Goal: Task Accomplishment & Management: Use online tool/utility

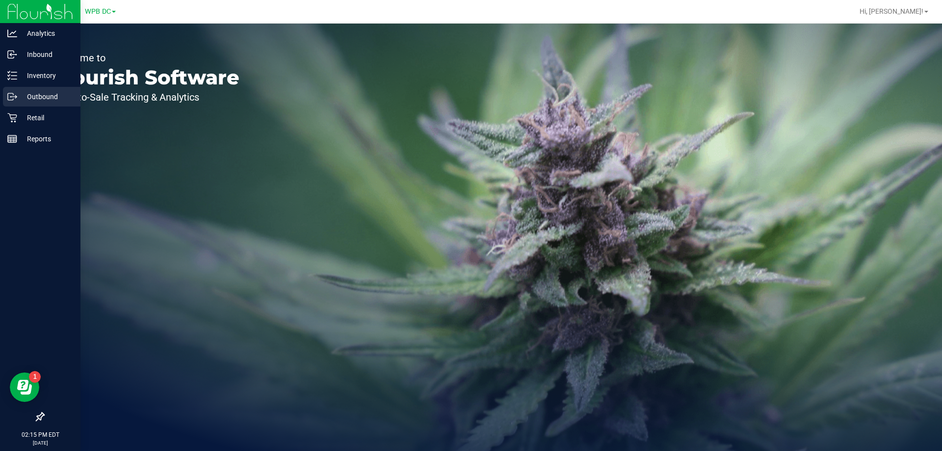
click at [38, 93] on p "Outbound" at bounding box center [46, 97] width 59 height 12
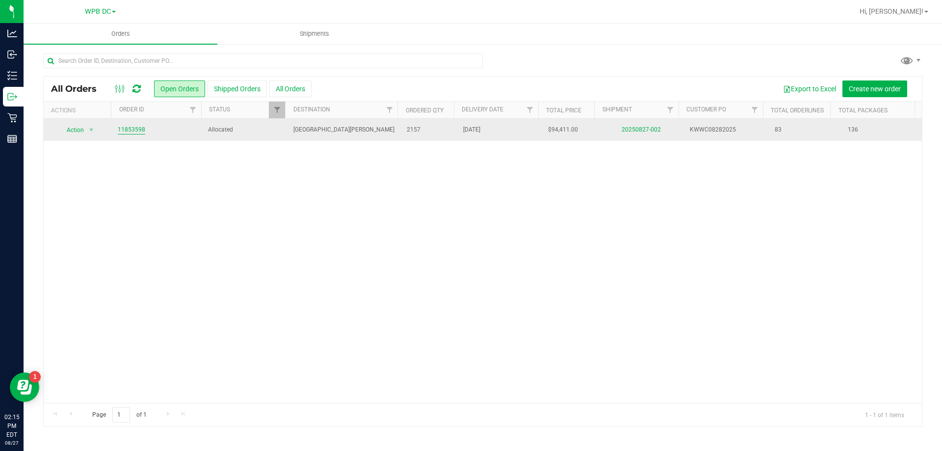
click at [136, 132] on link "11853598" at bounding box center [131, 129] width 27 height 9
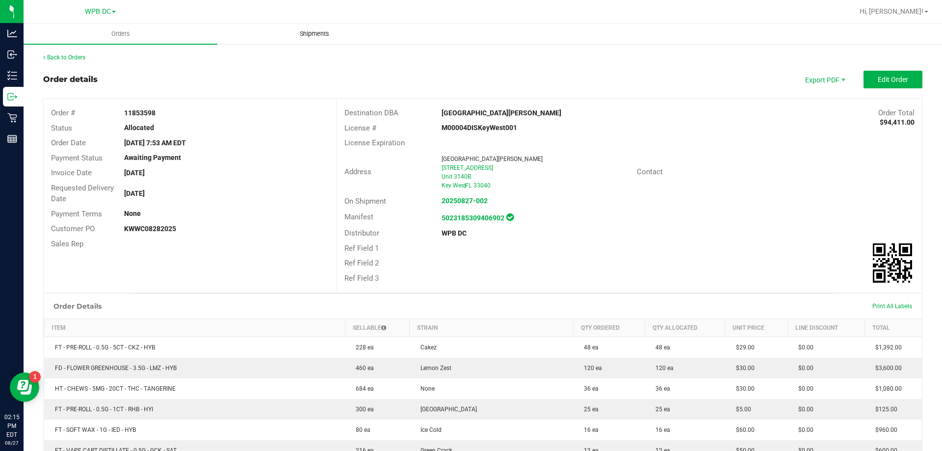
click at [312, 35] on span "Shipments" at bounding box center [315, 33] width 56 height 9
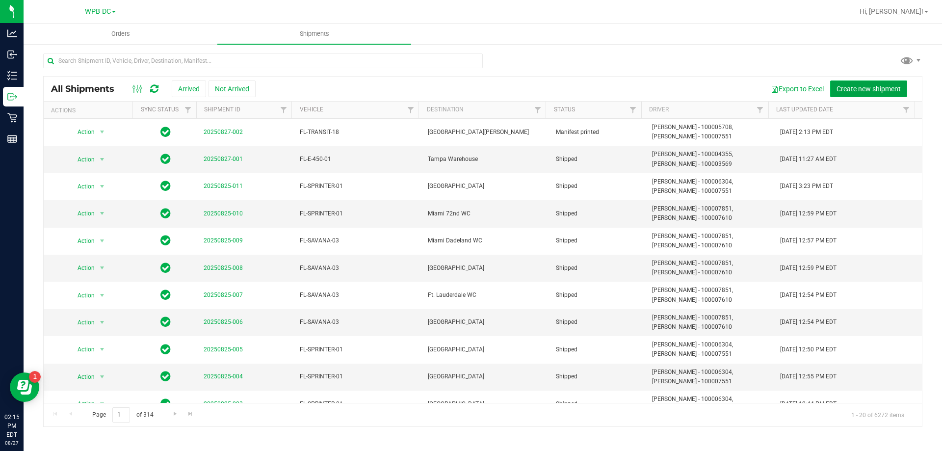
click at [857, 88] on span "Create new shipment" at bounding box center [869, 89] width 64 height 8
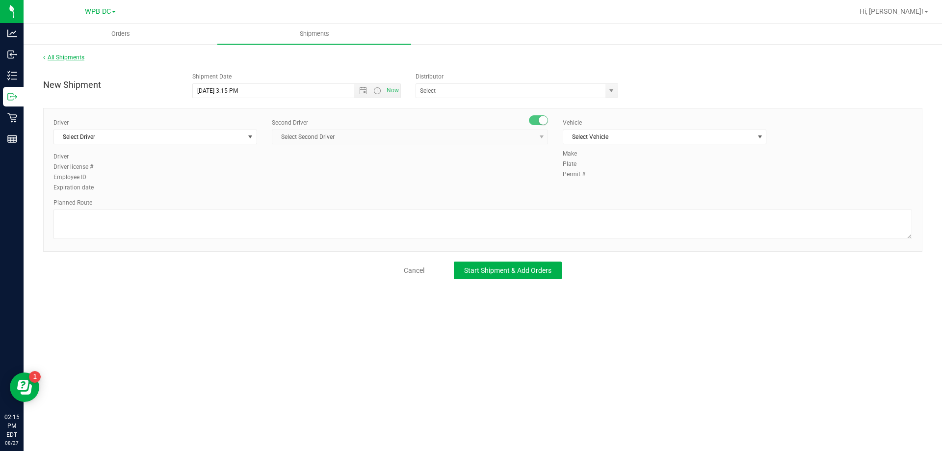
click at [62, 56] on link "All Shipments" at bounding box center [63, 57] width 41 height 7
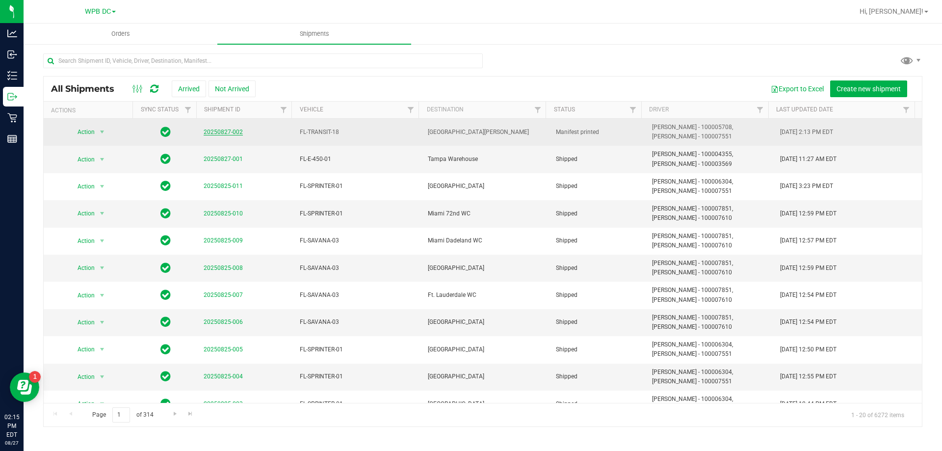
click at [220, 133] on link "20250827-002" at bounding box center [223, 132] width 39 height 7
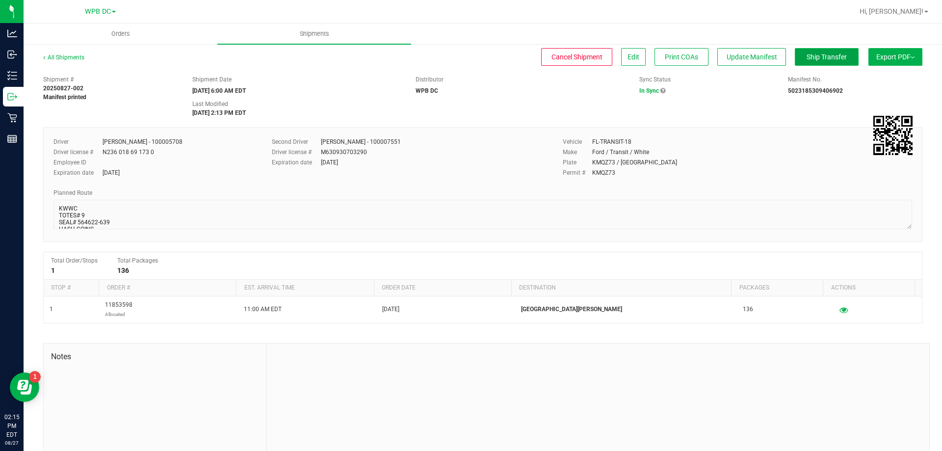
click at [812, 57] on span "Ship Transfer" at bounding box center [827, 57] width 40 height 8
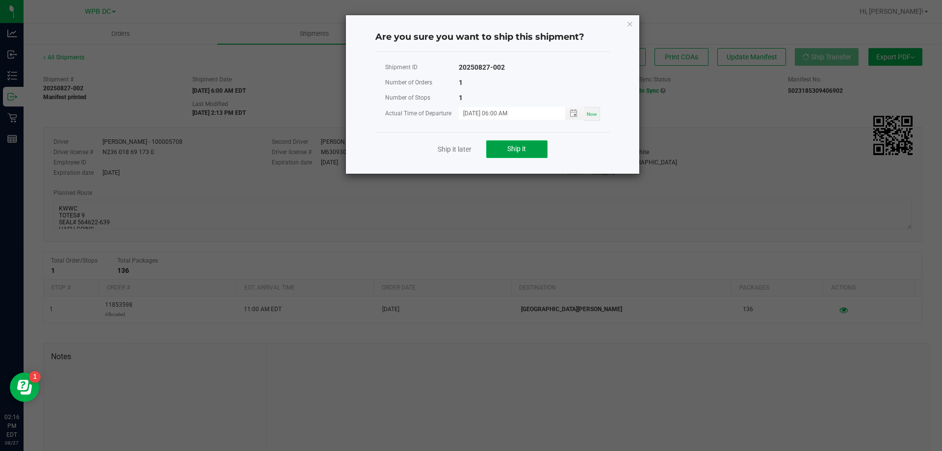
click at [511, 149] on span "Ship it" at bounding box center [516, 149] width 19 height 8
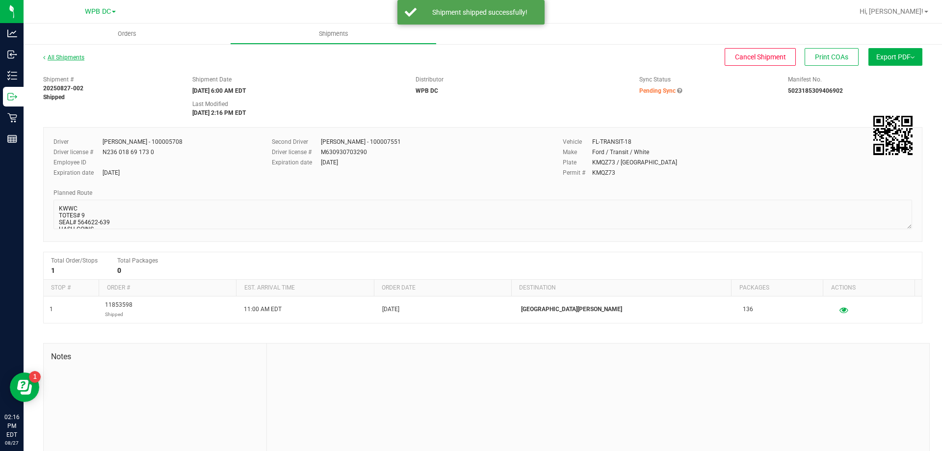
click at [64, 59] on link "All Shipments" at bounding box center [63, 57] width 41 height 7
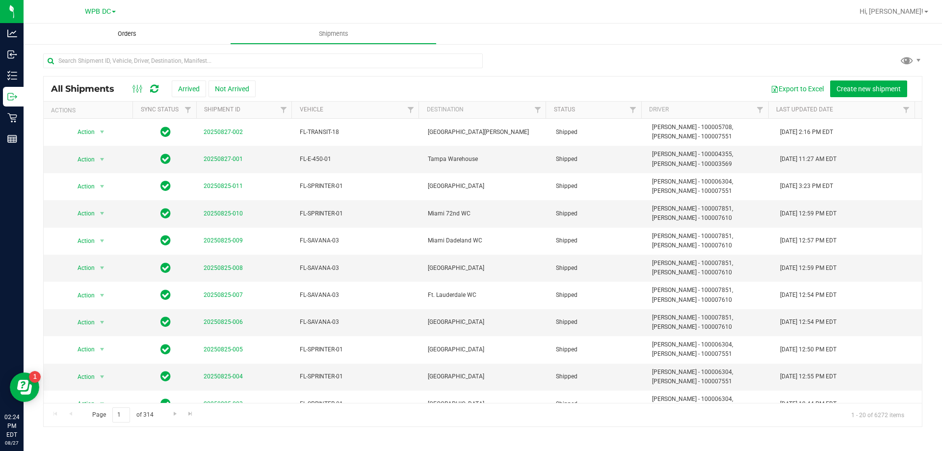
click at [124, 32] on span "Orders" at bounding box center [127, 33] width 45 height 9
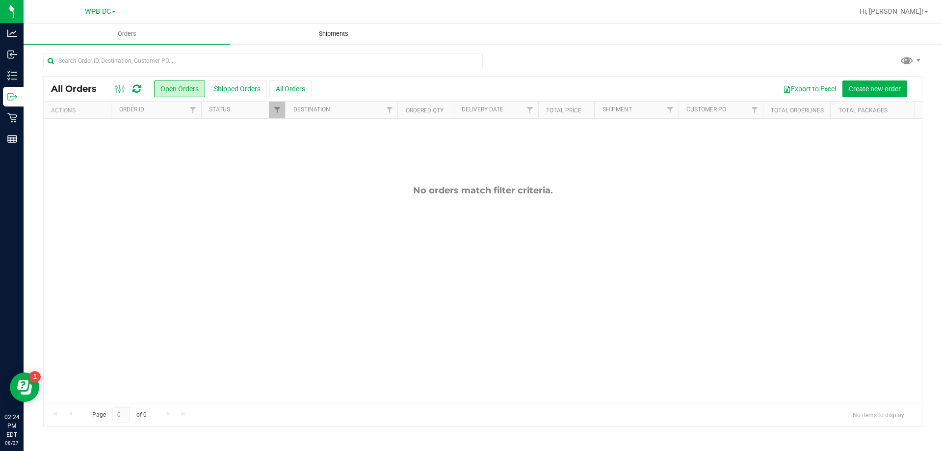
click at [324, 31] on span "Shipments" at bounding box center [334, 33] width 56 height 9
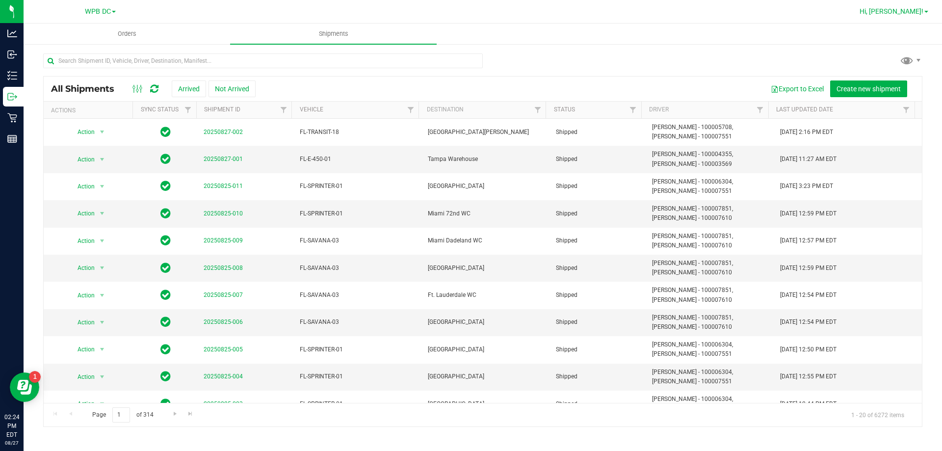
click at [925, 10] on link "Hi, [PERSON_NAME]!" at bounding box center [894, 11] width 77 height 10
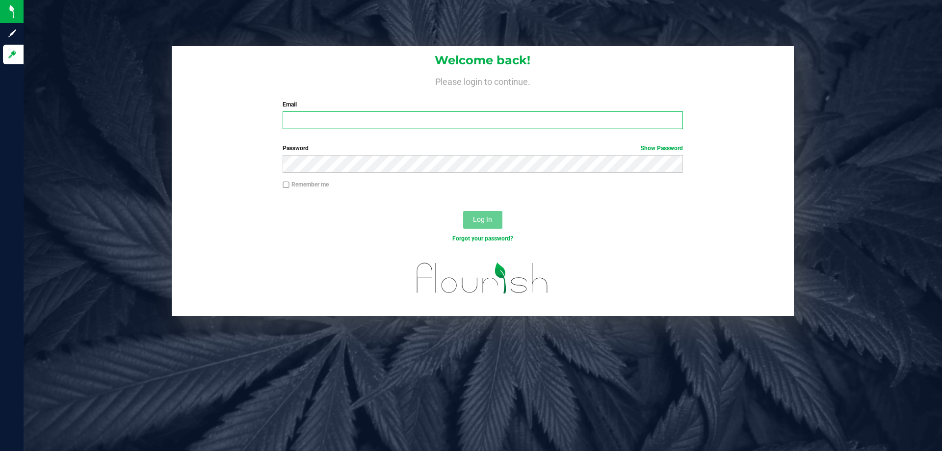
click at [290, 120] on input "Email" at bounding box center [483, 120] width 400 height 18
type input "Anaster@liveparallel.com"
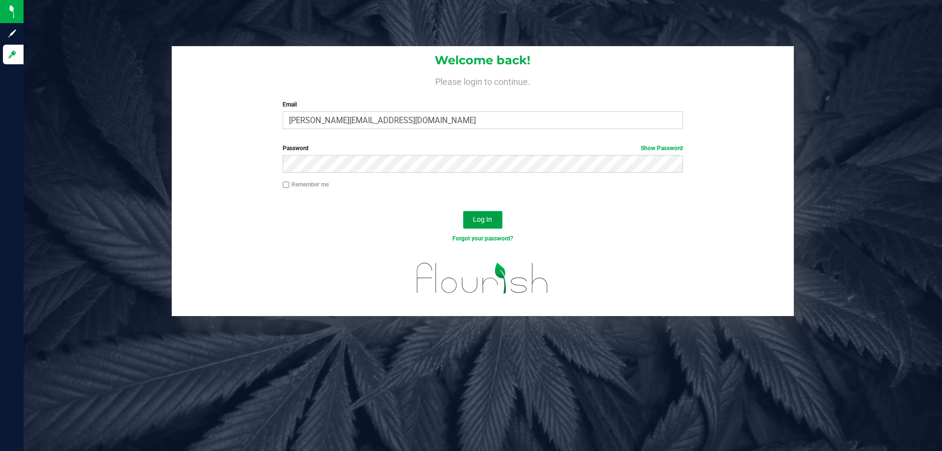
click at [481, 219] on span "Log In" at bounding box center [482, 219] width 19 height 8
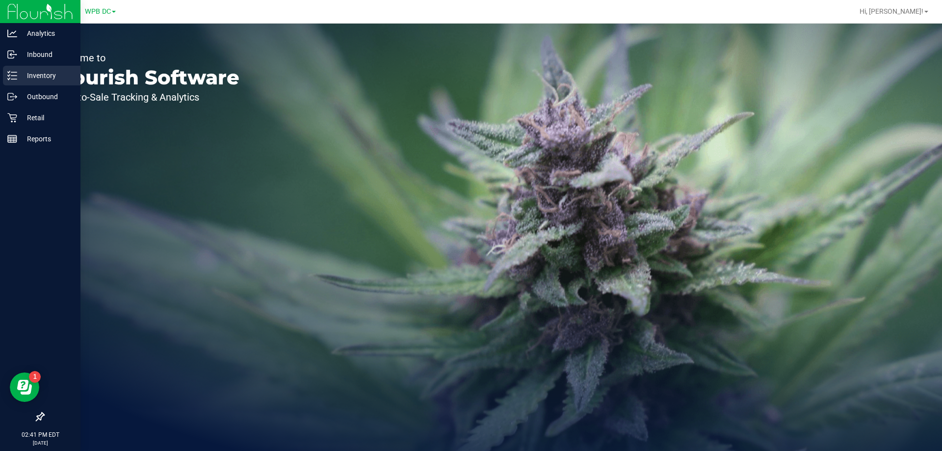
click at [40, 75] on p "Inventory" at bounding box center [46, 76] width 59 height 12
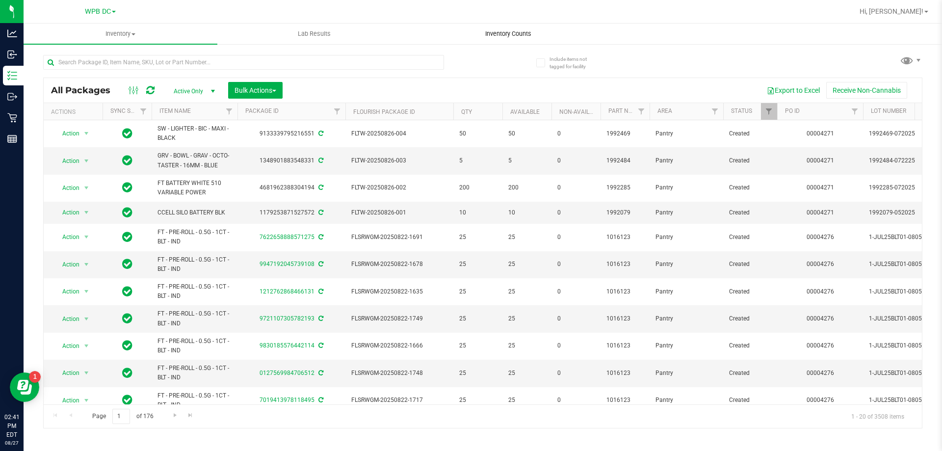
click at [495, 35] on span "Inventory Counts" at bounding box center [508, 33] width 73 height 9
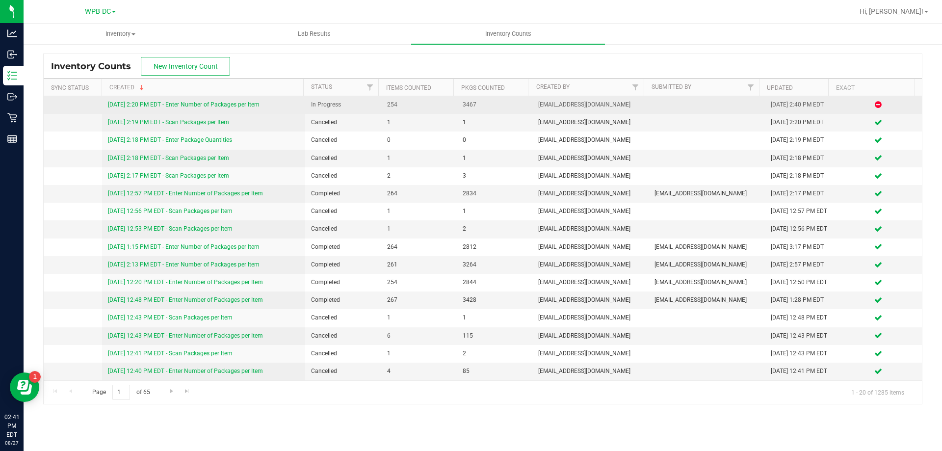
click at [211, 104] on link "[DATE] 2:20 PM EDT - Enter Number of Packages per Item" at bounding box center [184, 104] width 152 height 7
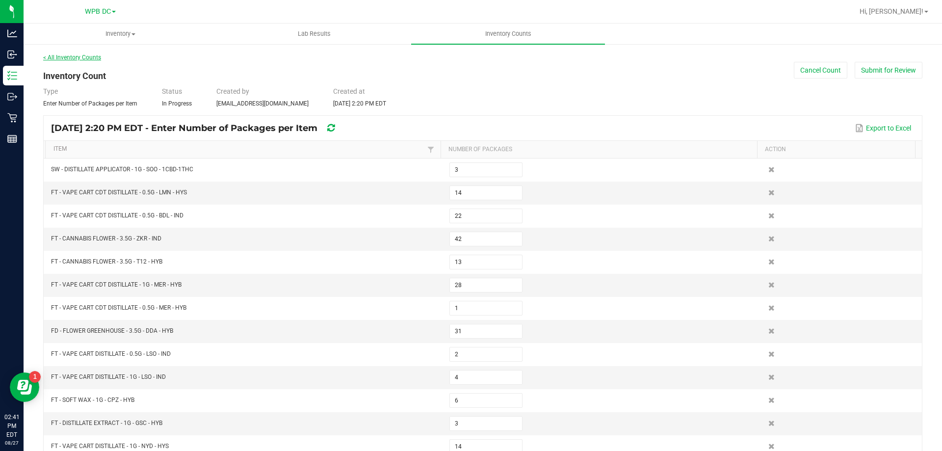
click at [73, 57] on link "< All Inventory Counts" at bounding box center [72, 57] width 58 height 7
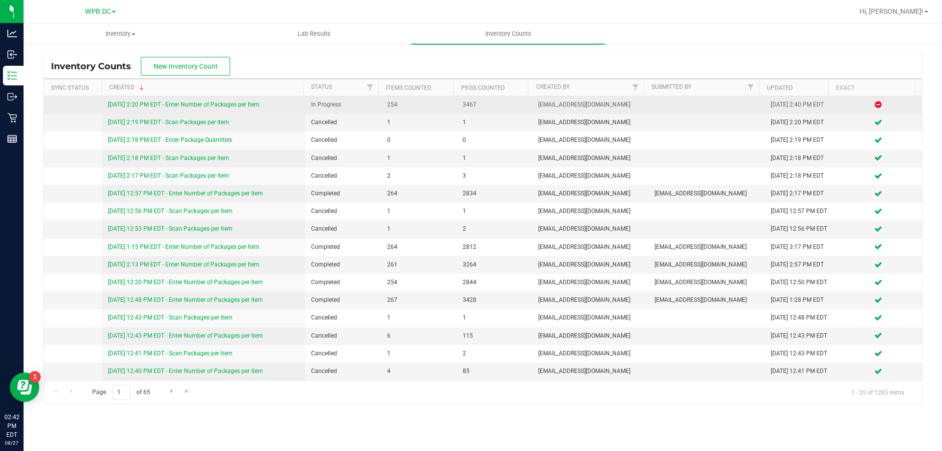
click at [168, 102] on link "[DATE] 2:20 PM EDT - Enter Number of Packages per Item" at bounding box center [184, 104] width 152 height 7
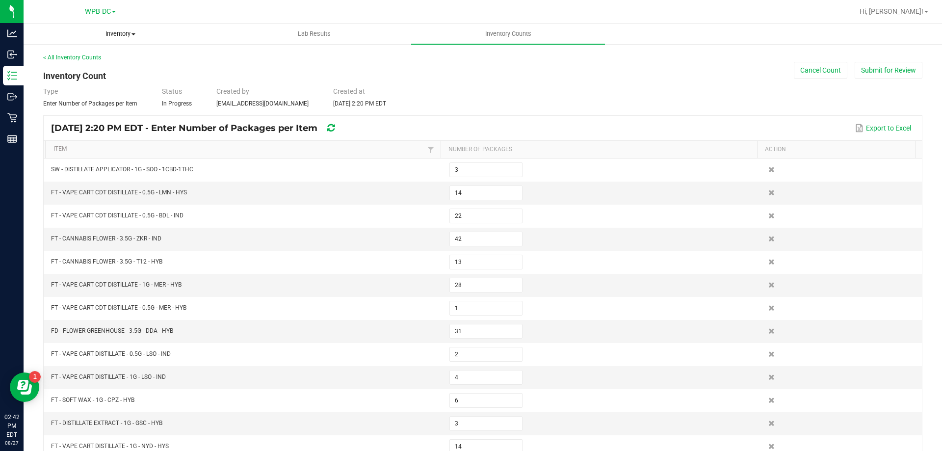
click at [135, 33] on span at bounding box center [134, 34] width 4 height 2
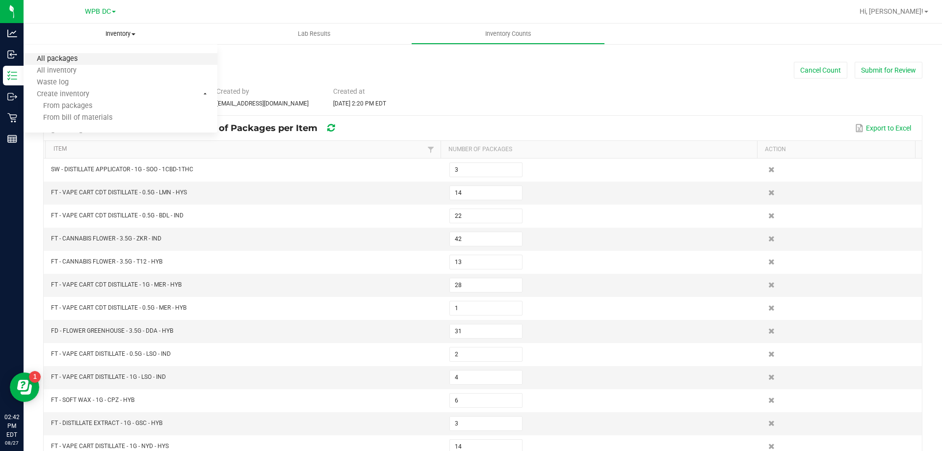
click at [65, 59] on span "All packages" at bounding box center [57, 59] width 67 height 8
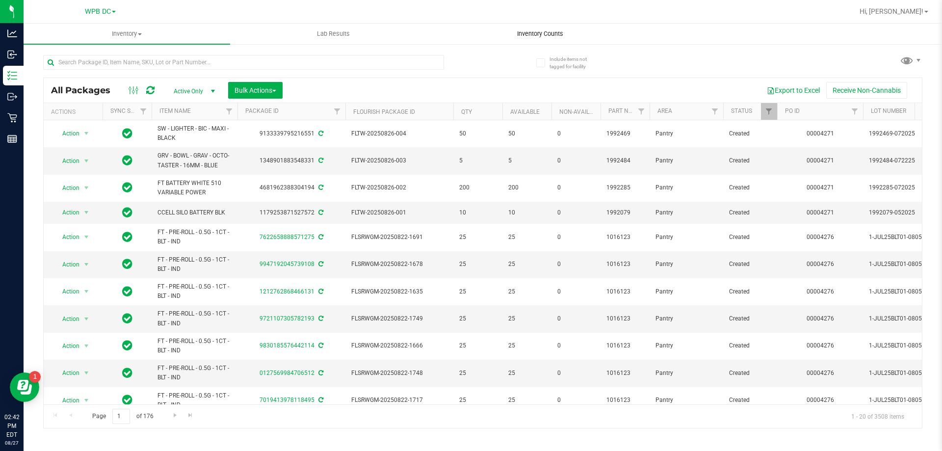
click at [533, 34] on span "Inventory Counts" at bounding box center [540, 33] width 73 height 9
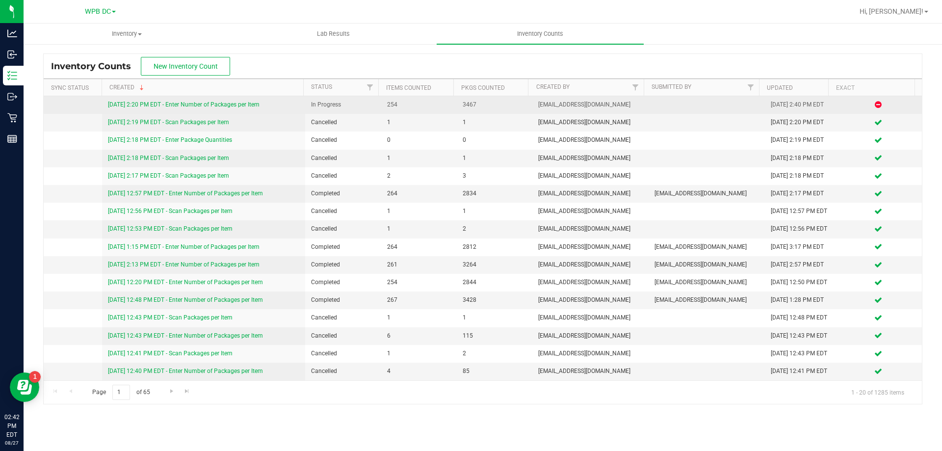
click at [216, 104] on link "[DATE] 2:20 PM EDT - Enter Number of Packages per Item" at bounding box center [184, 104] width 152 height 7
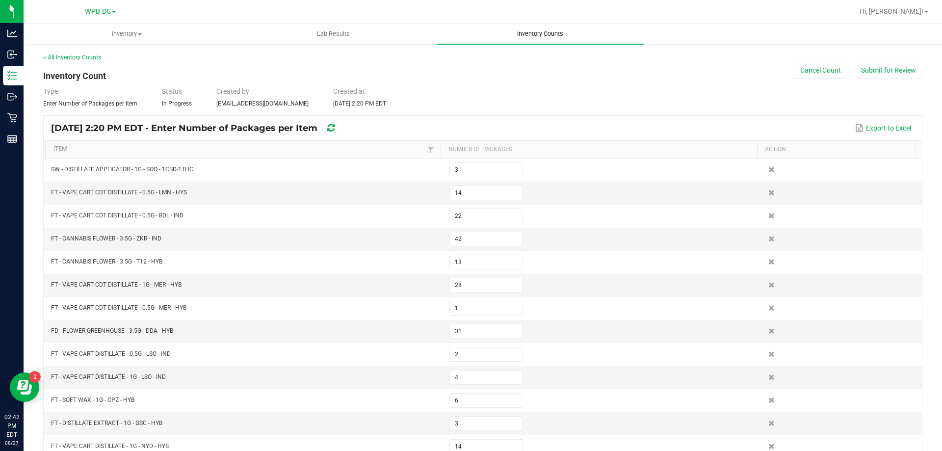
click at [536, 32] on span "Inventory Counts" at bounding box center [540, 33] width 73 height 9
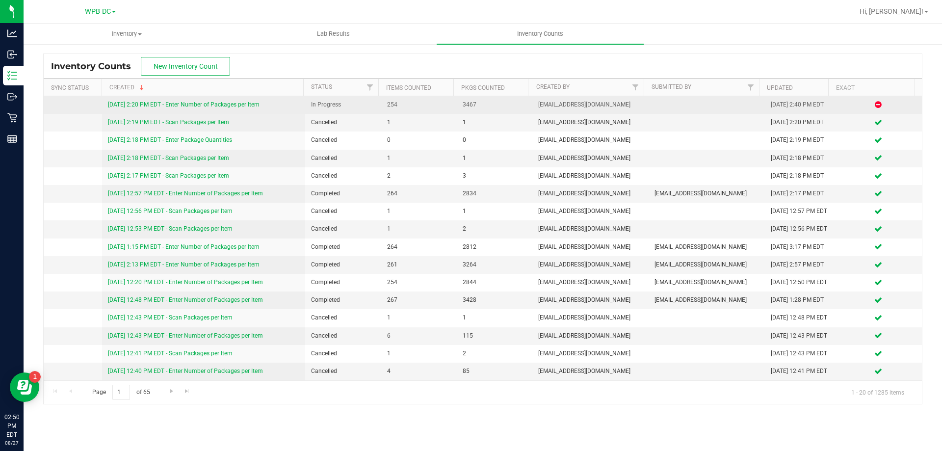
click at [176, 104] on link "[DATE] 2:20 PM EDT - Enter Number of Packages per Item" at bounding box center [184, 104] width 152 height 7
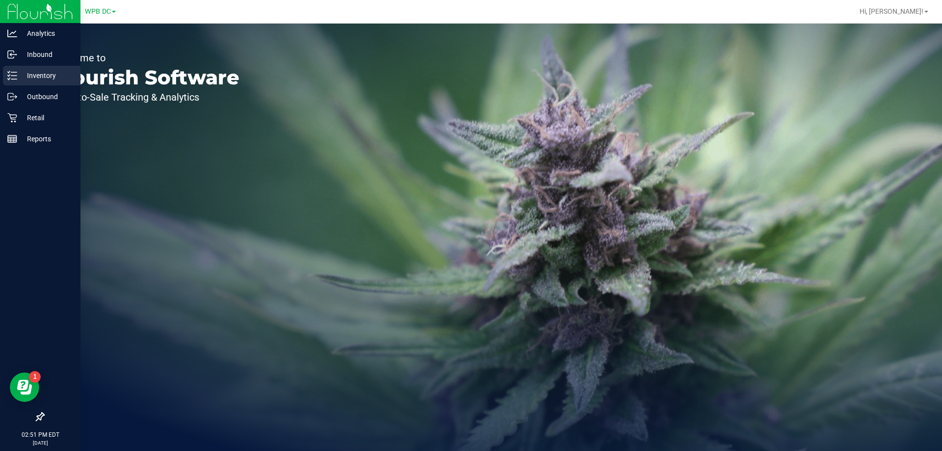
click at [38, 73] on p "Inventory" at bounding box center [46, 76] width 59 height 12
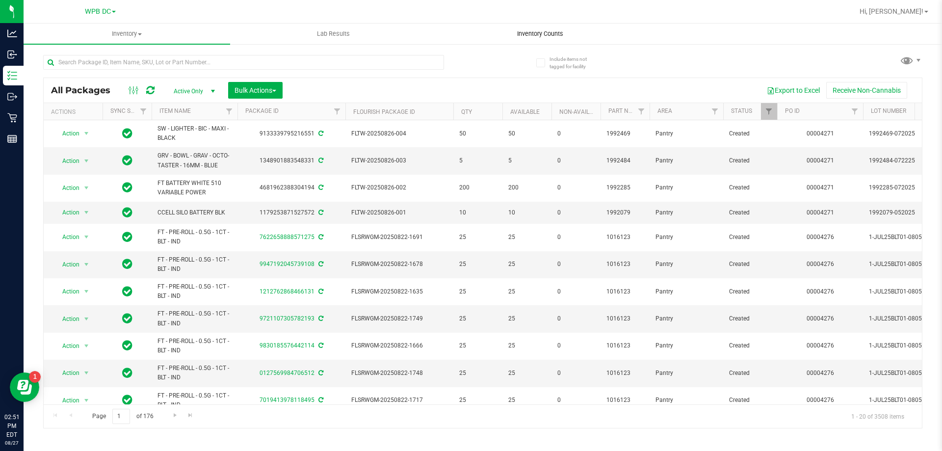
click at [538, 32] on span "Inventory Counts" at bounding box center [540, 33] width 73 height 9
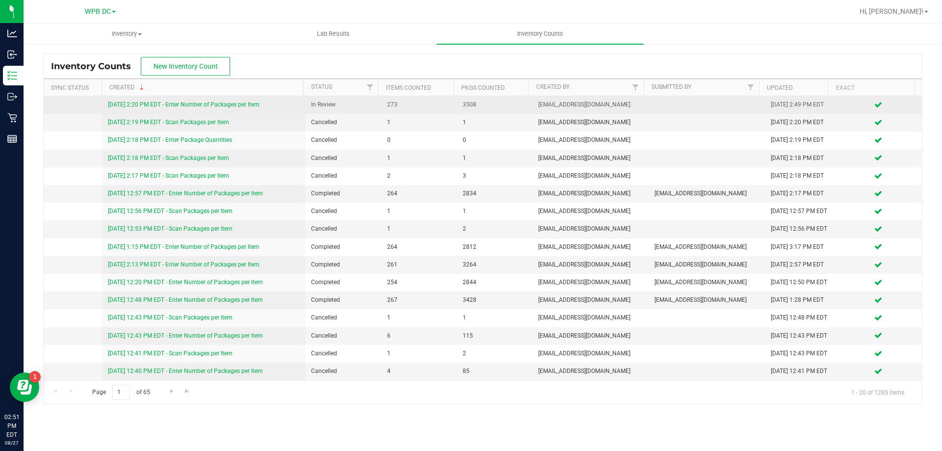
click at [237, 104] on link "[DATE] 2:20 PM EDT - Enter Number of Packages per Item" at bounding box center [184, 104] width 152 height 7
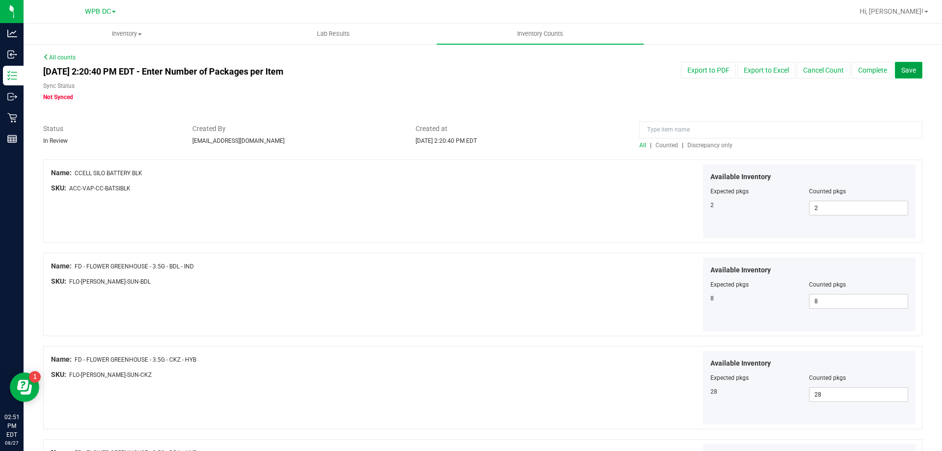
click at [901, 68] on span "Save" at bounding box center [908, 70] width 15 height 8
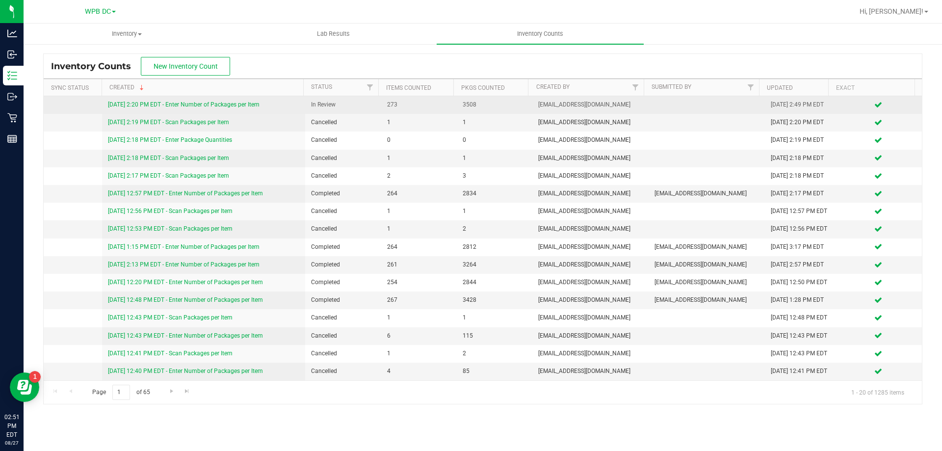
click at [179, 104] on link "[DATE] 2:20 PM EDT - Enter Number of Packages per Item" at bounding box center [184, 104] width 152 height 7
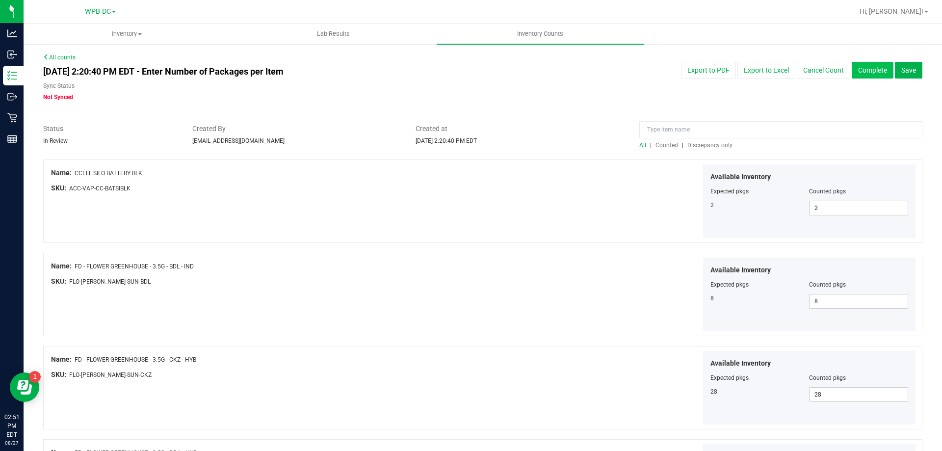
click at [864, 74] on button "Complete" at bounding box center [873, 70] width 42 height 17
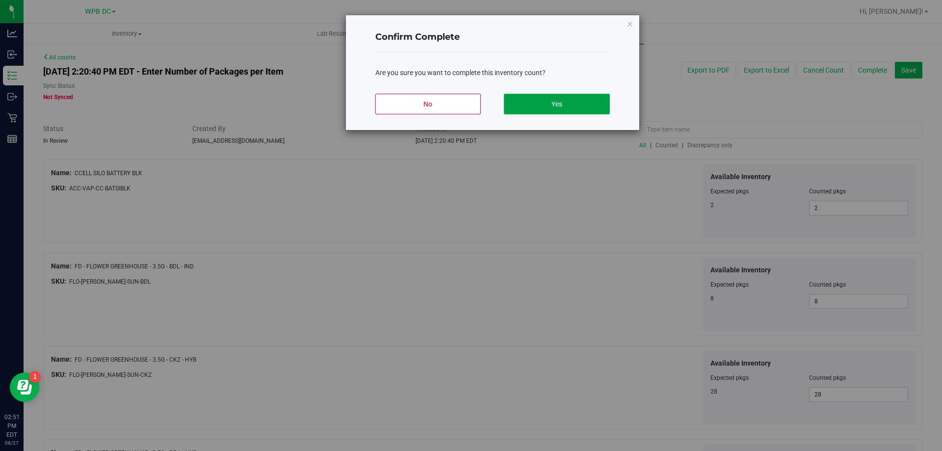
click at [541, 107] on button "Yes" at bounding box center [556, 104] width 105 height 21
